Goal: Task Accomplishment & Management: Use online tool/utility

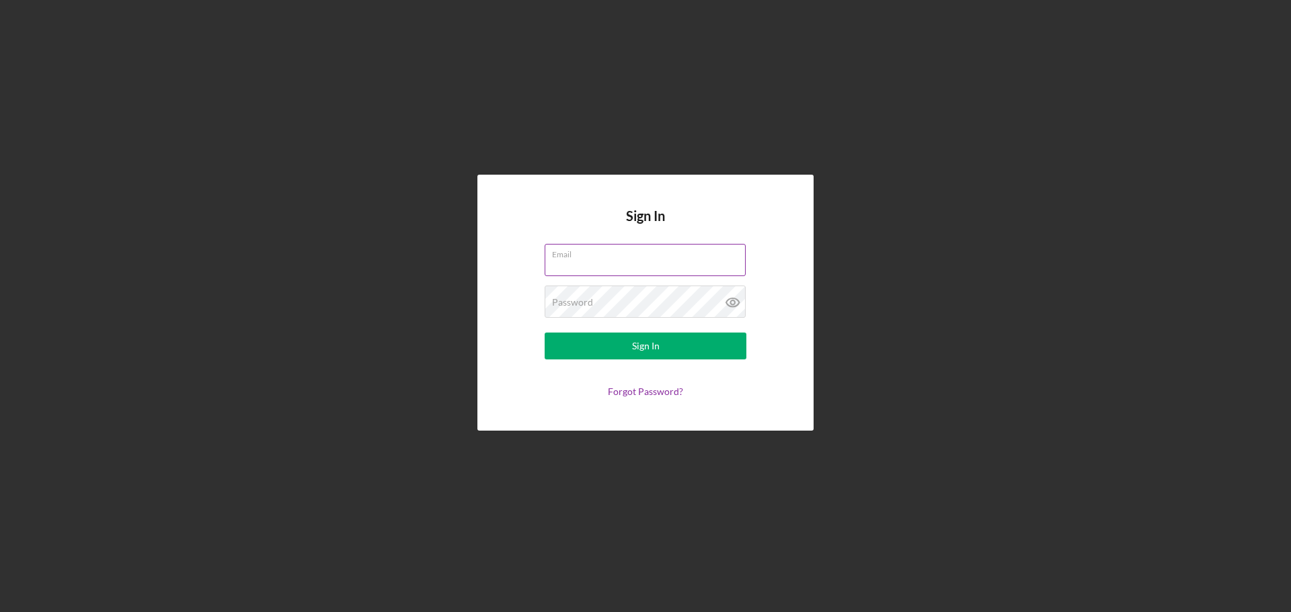
click at [575, 263] on input "Email" at bounding box center [644, 260] width 201 height 32
type input "[PERSON_NAME][EMAIL_ADDRESS][PERSON_NAME][DOMAIN_NAME]"
